Goal: Transaction & Acquisition: Download file/media

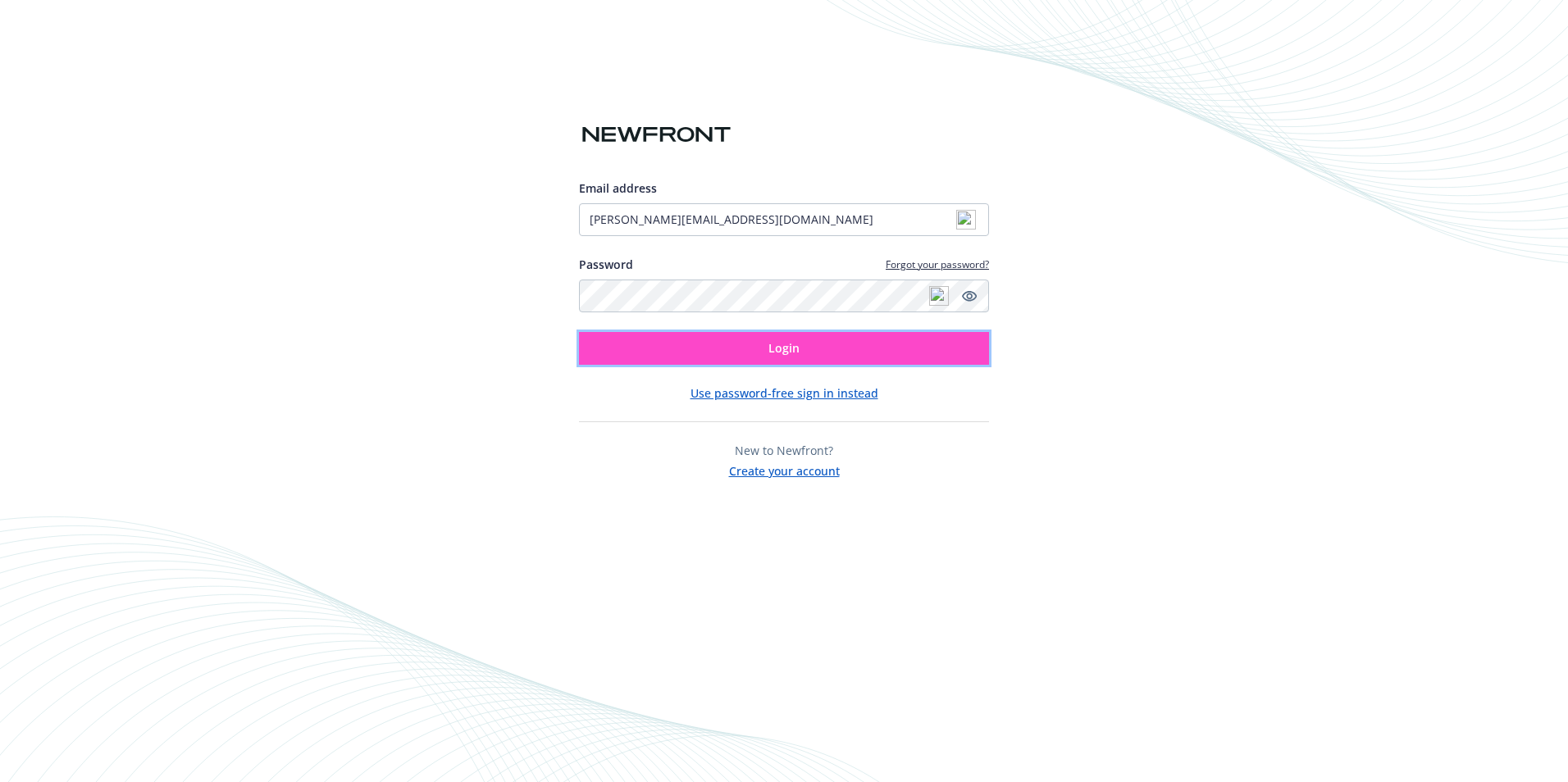
click at [709, 342] on button "Login" at bounding box center [784, 348] width 410 height 33
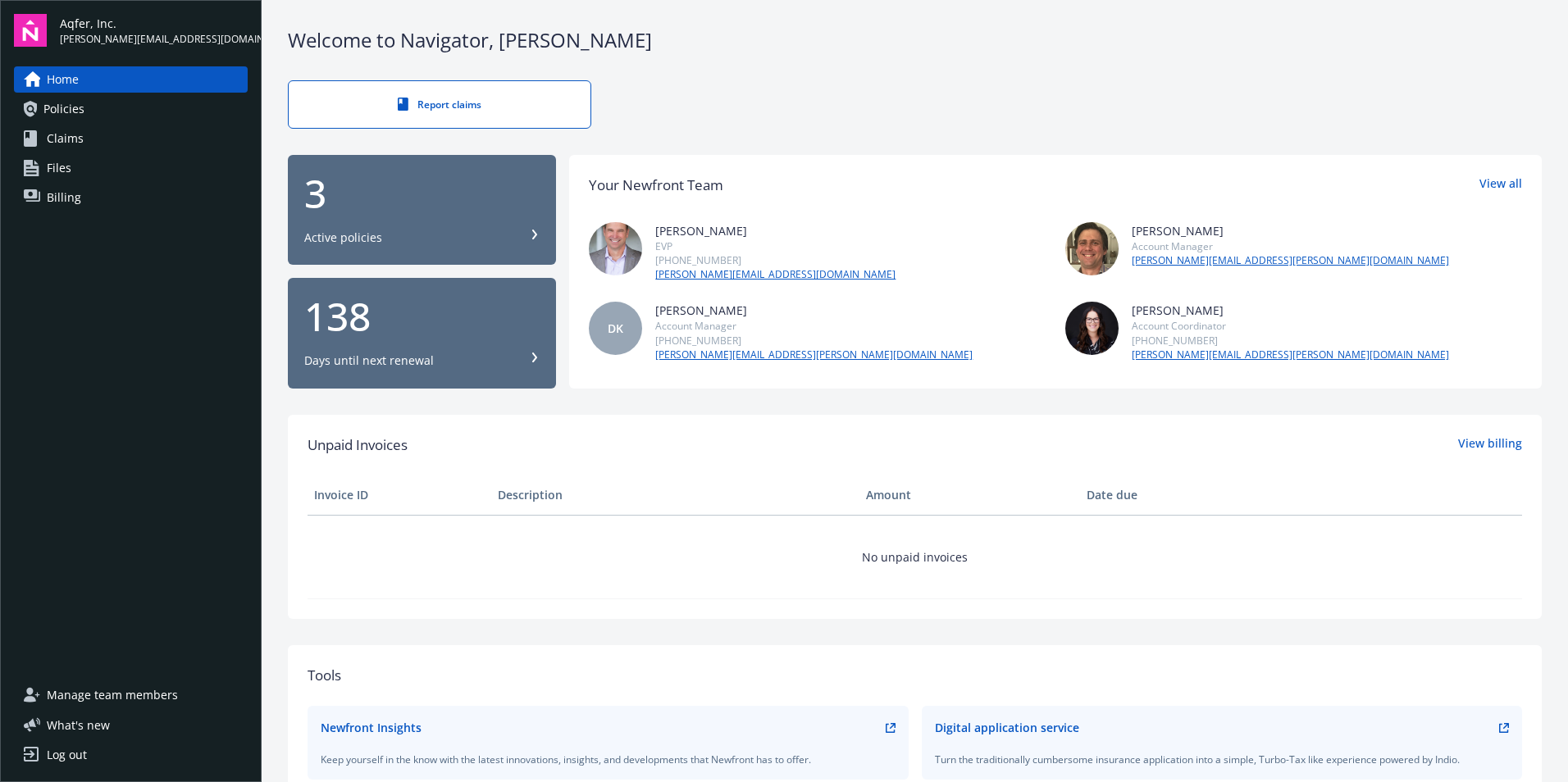
click at [51, 108] on span "Policies" at bounding box center [64, 108] width 41 height 26
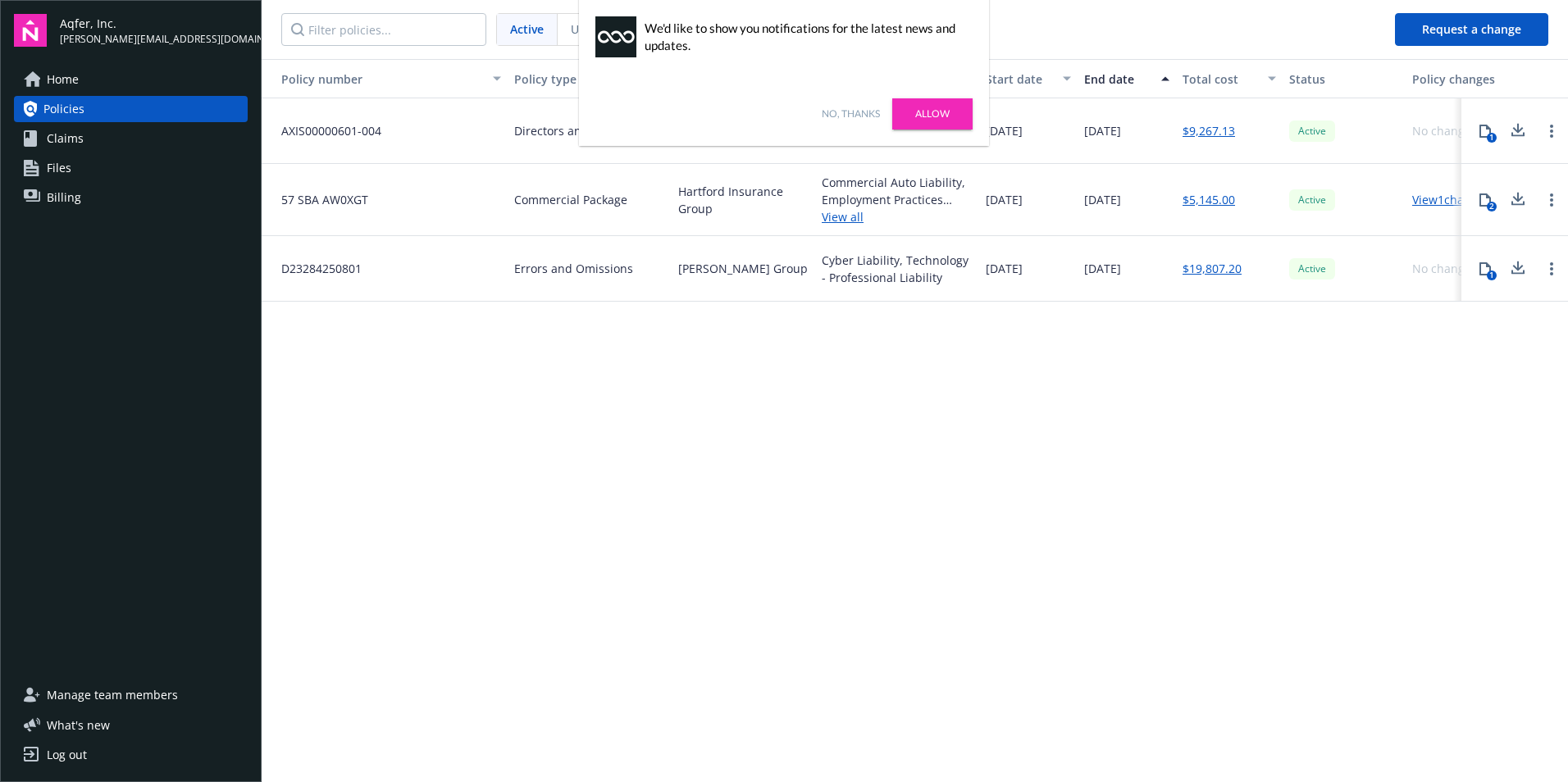
click at [914, 115] on link "Allow" at bounding box center [932, 114] width 80 height 31
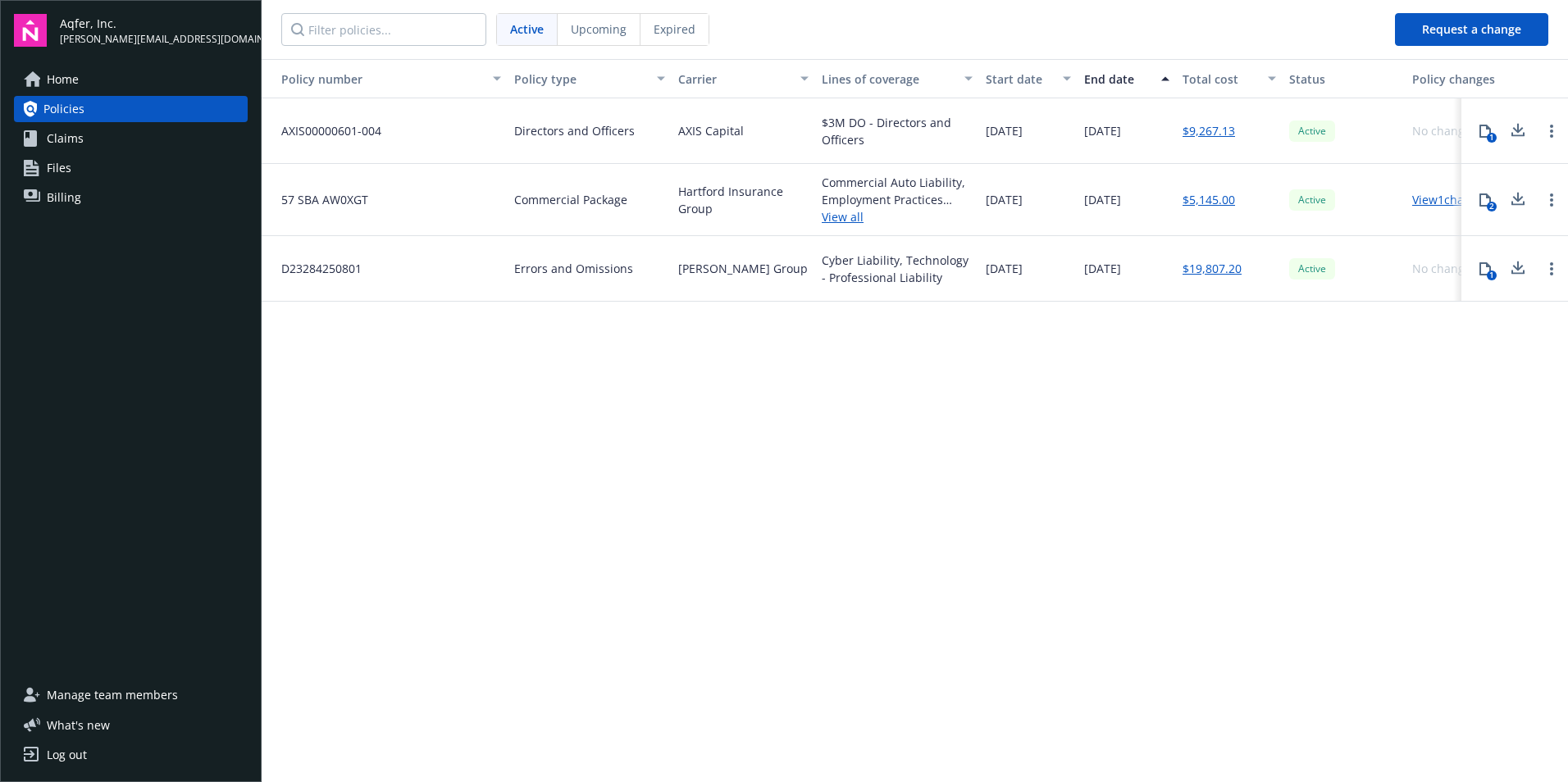
click at [610, 34] on span "Upcoming" at bounding box center [599, 29] width 56 height 17
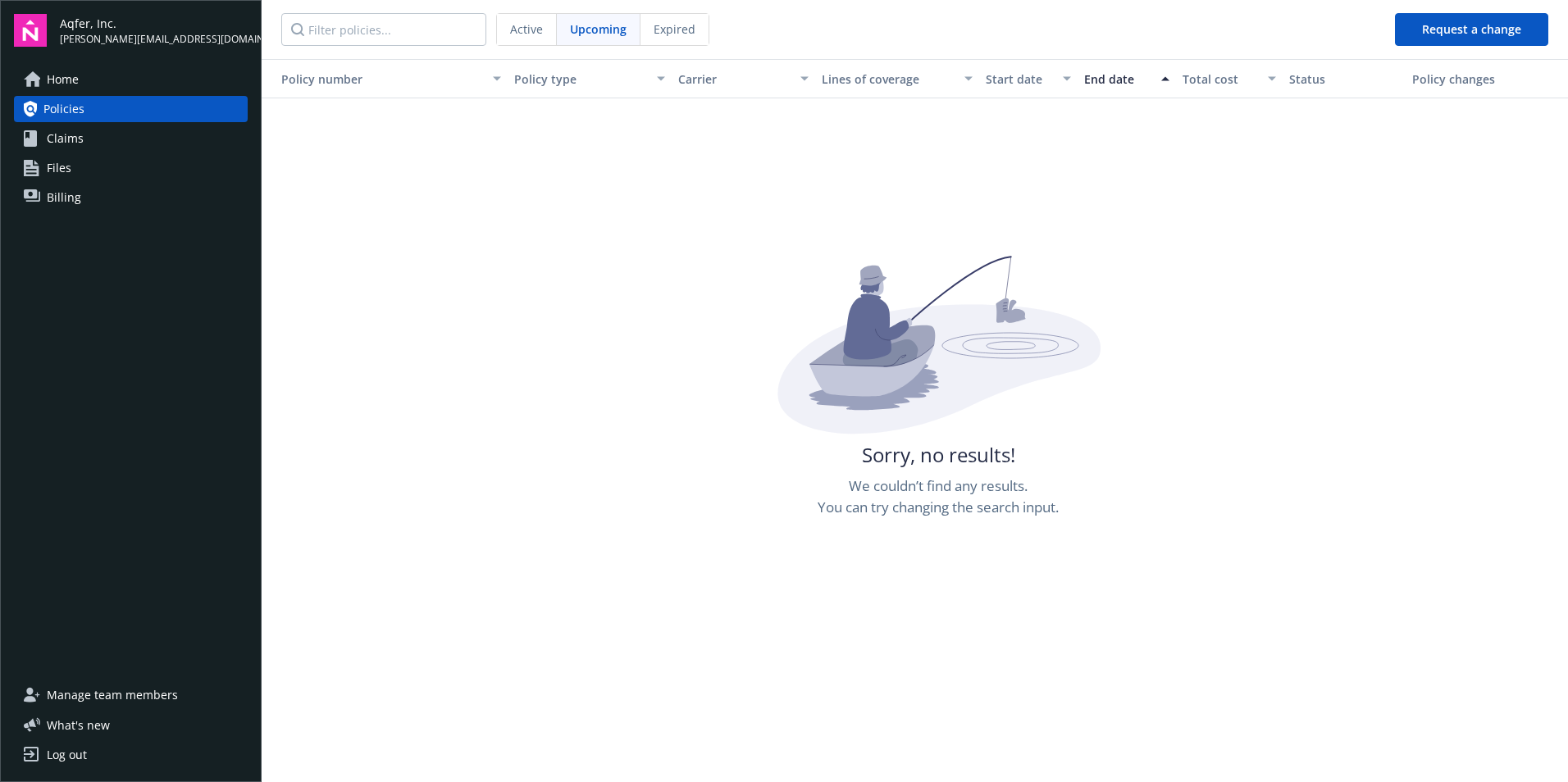
click at [659, 30] on span "Expired" at bounding box center [674, 29] width 42 height 17
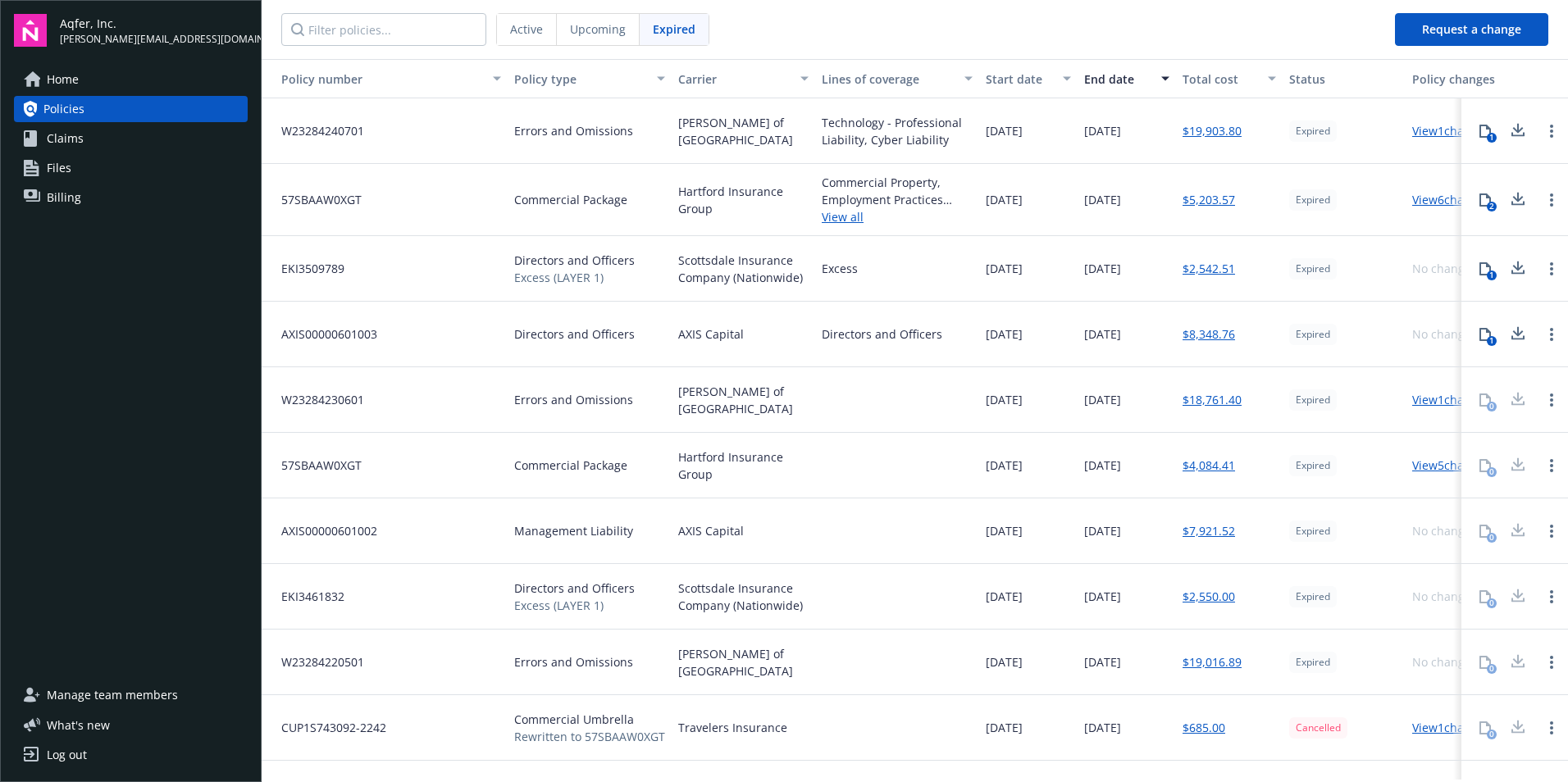
click at [1508, 336] on icon at bounding box center [1518, 334] width 19 height 20
click at [1513, 266] on icon at bounding box center [1518, 268] width 19 height 20
